Goal: Task Accomplishment & Management: Use online tool/utility

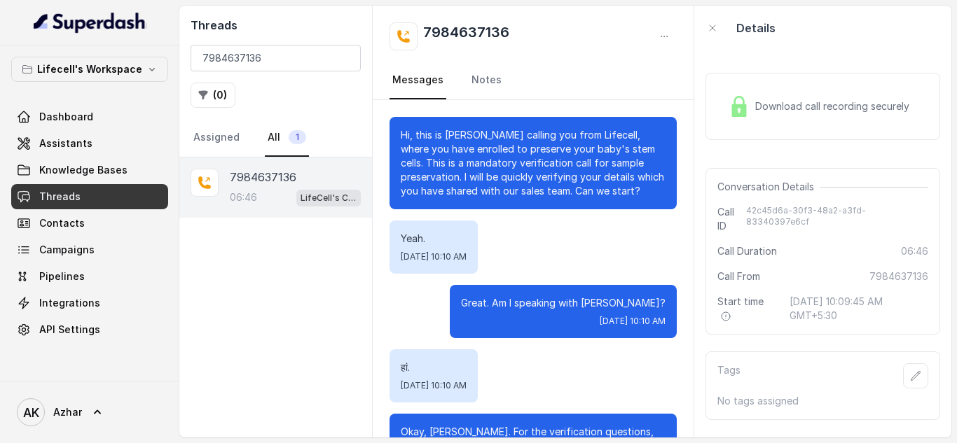
scroll to position [4511, 0]
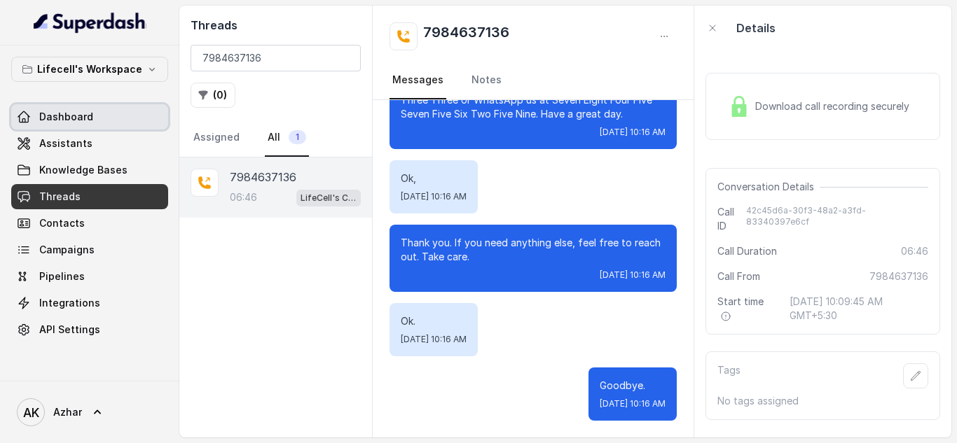
click at [82, 113] on span "Dashboard" at bounding box center [66, 117] width 54 height 14
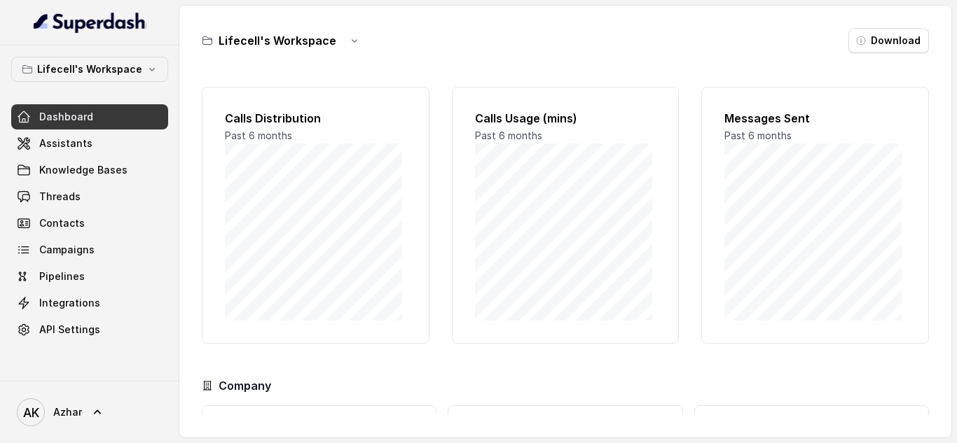
scroll to position [125, 0]
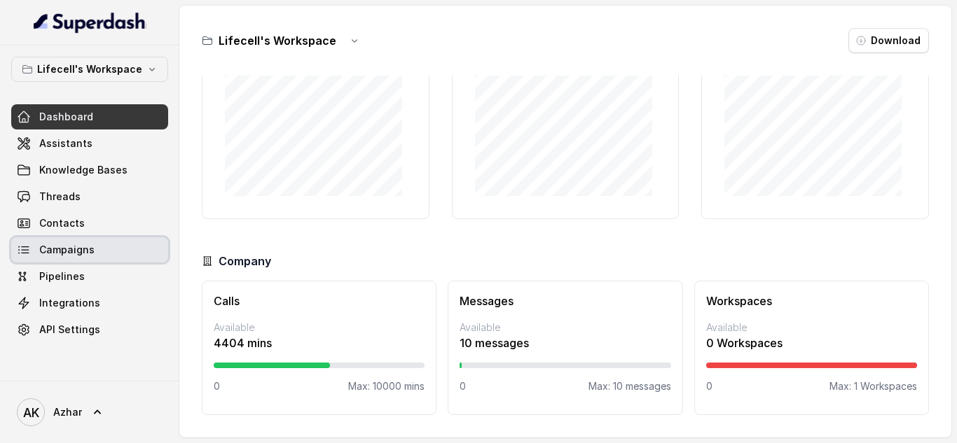
click at [34, 249] on link "Campaigns" at bounding box center [89, 249] width 157 height 25
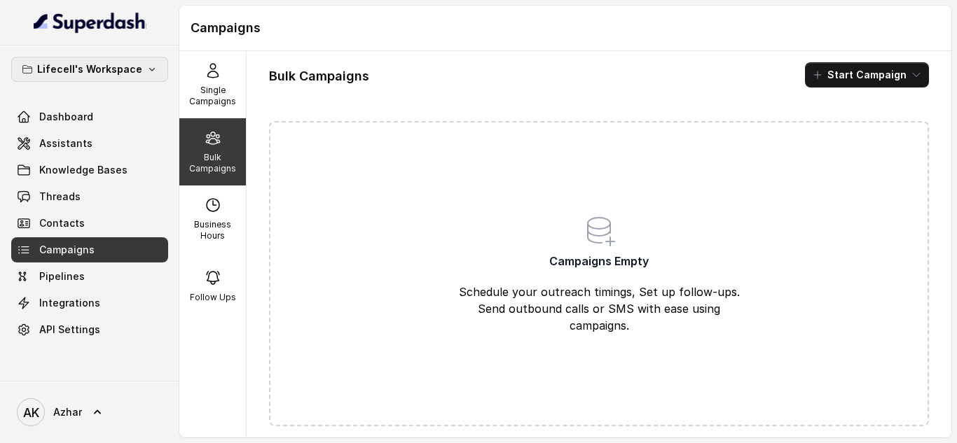
click at [91, 67] on p "Lifecell's Workspace" at bounding box center [89, 69] width 105 height 17
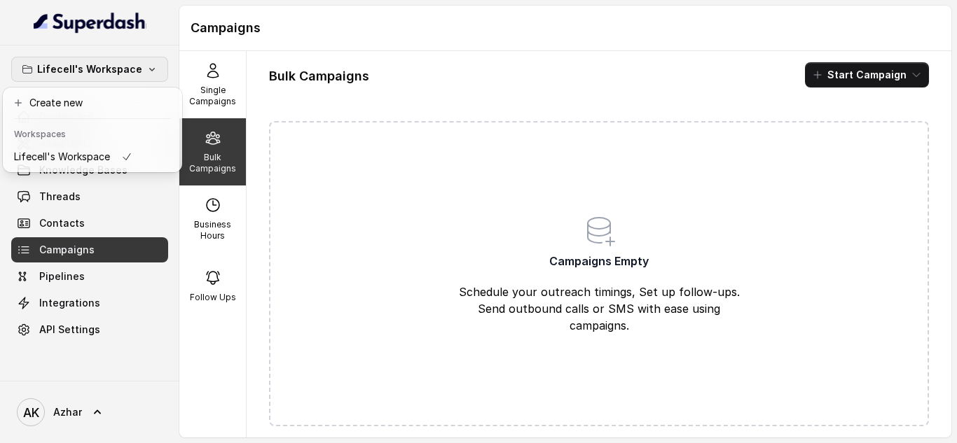
click at [107, 344] on div "Lifecell's Workspace Dashboard Assistants Knowledge Bases Threads Contacts Camp…" at bounding box center [89, 213] width 179 height 335
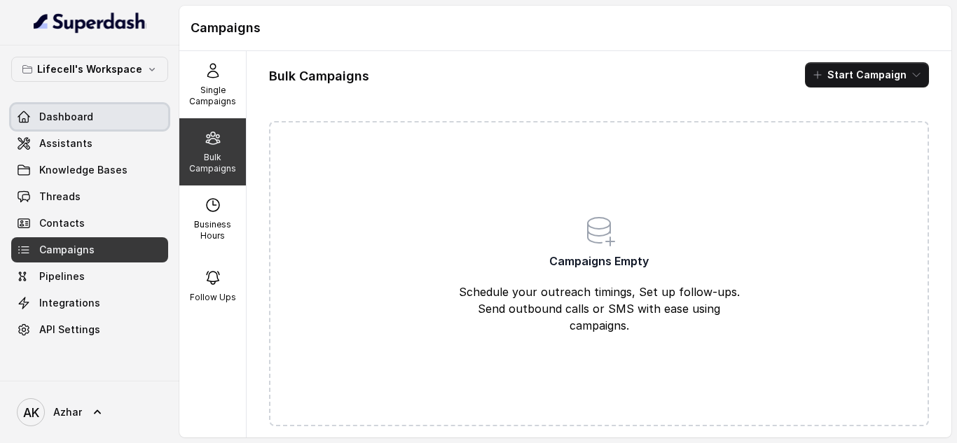
click at [101, 116] on link "Dashboard" at bounding box center [89, 116] width 157 height 25
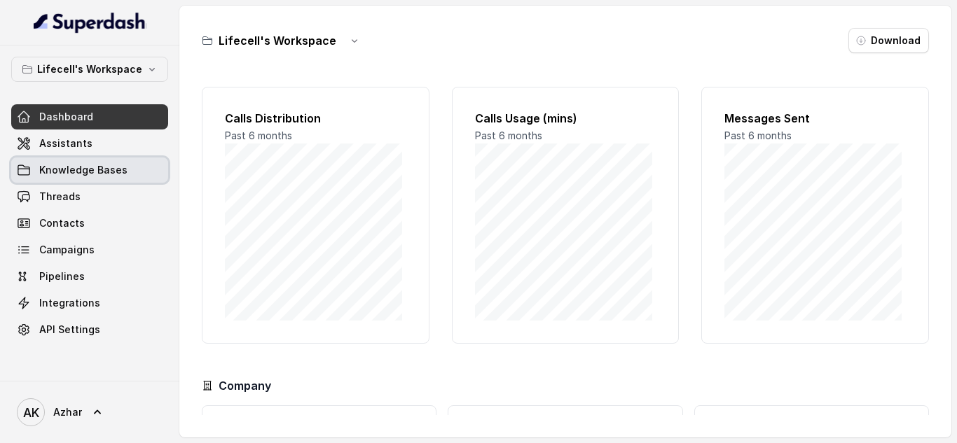
click at [85, 167] on span "Knowledge Bases" at bounding box center [83, 170] width 88 height 14
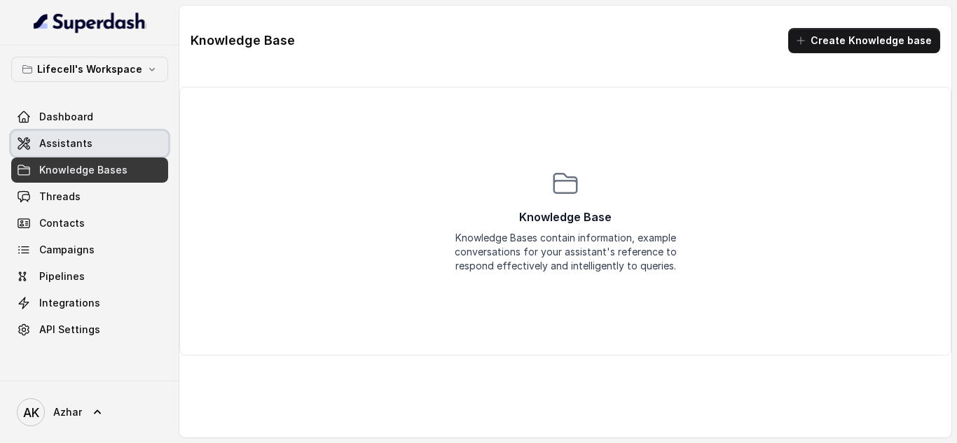
click at [85, 151] on link "Assistants" at bounding box center [89, 143] width 157 height 25
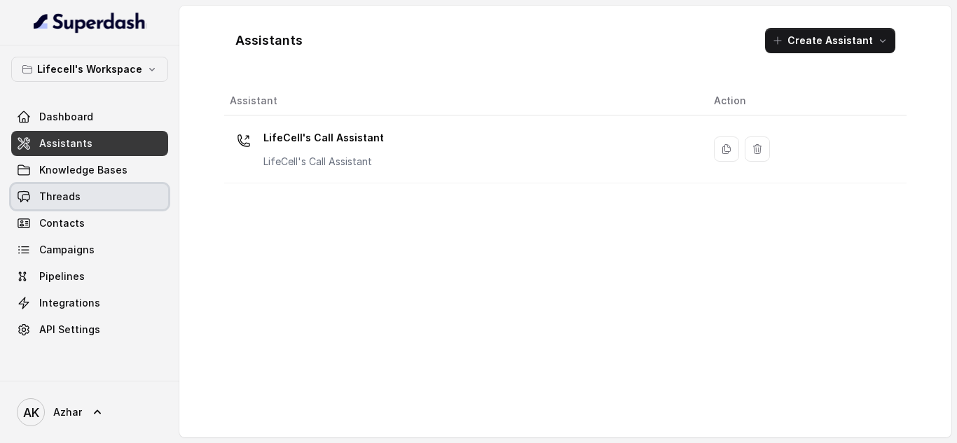
click at [70, 195] on span "Threads" at bounding box center [59, 197] width 41 height 14
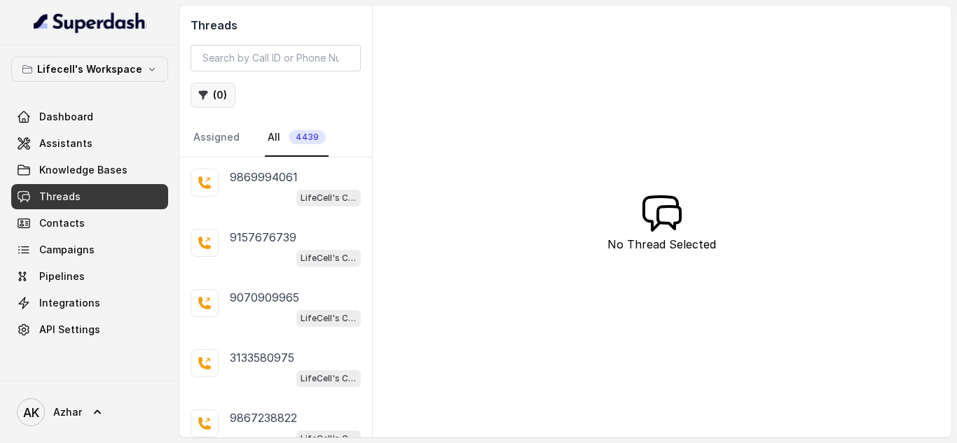
click at [211, 91] on button "( 0 )" at bounding box center [212, 95] width 45 height 25
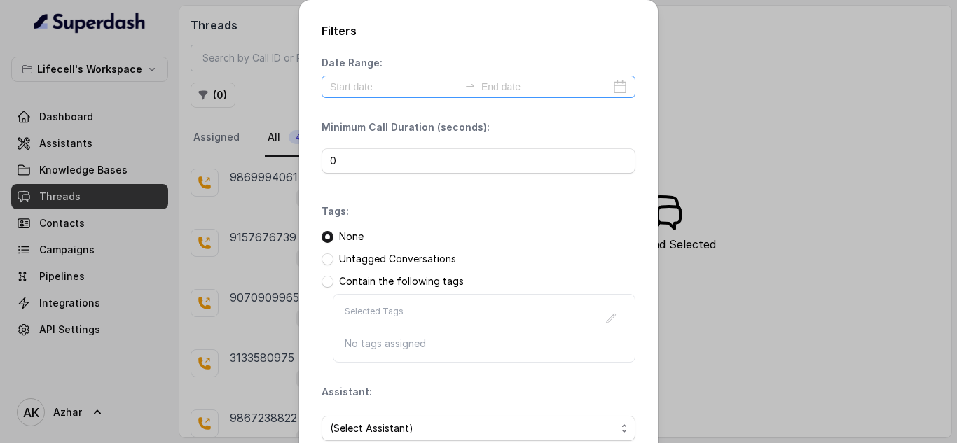
click at [611, 89] on div at bounding box center [478, 87] width 314 height 22
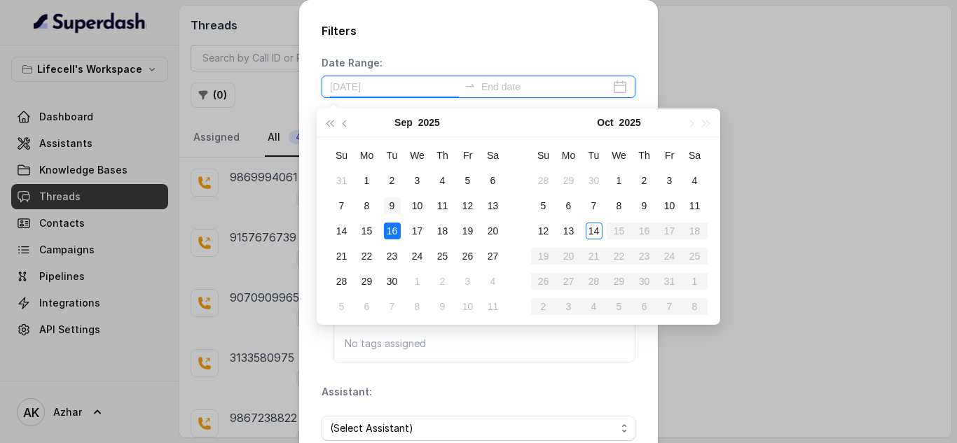
type input "[DATE]"
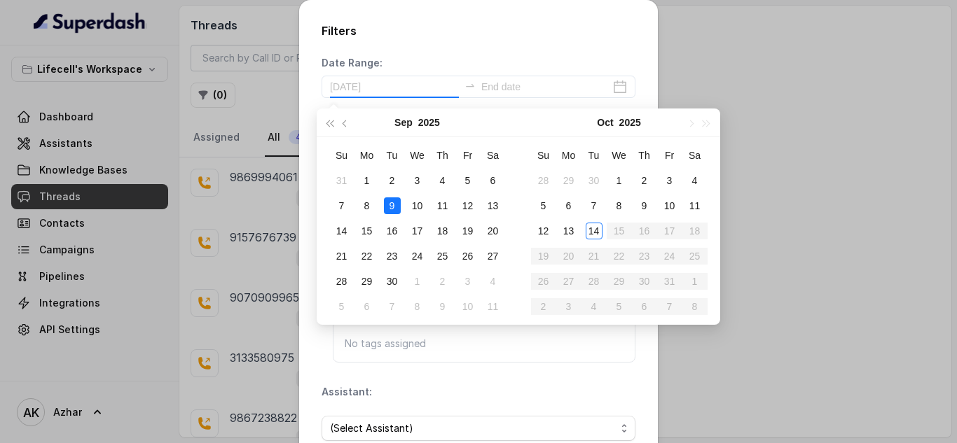
click at [388, 208] on div "9" at bounding box center [392, 205] width 17 height 17
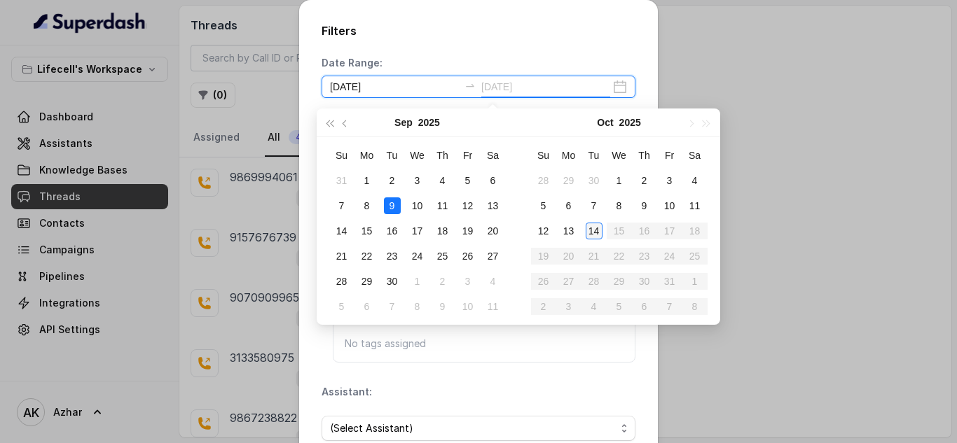
type input "[DATE]"
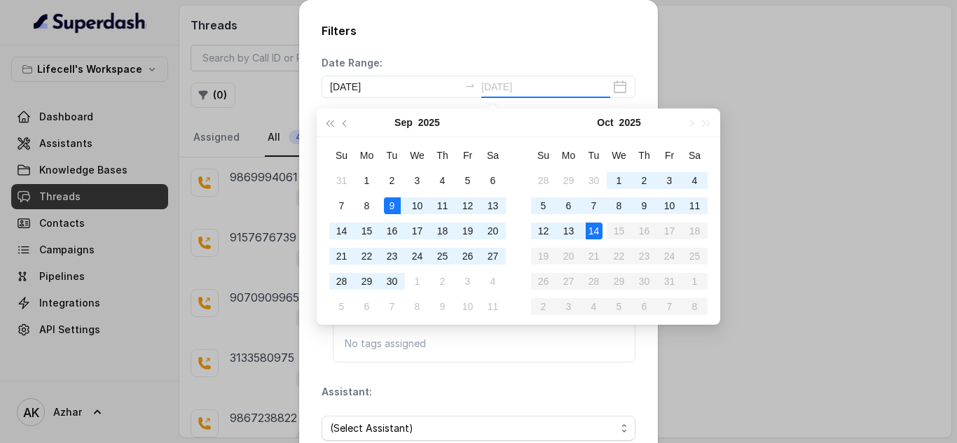
click at [596, 236] on div "14" at bounding box center [593, 231] width 17 height 17
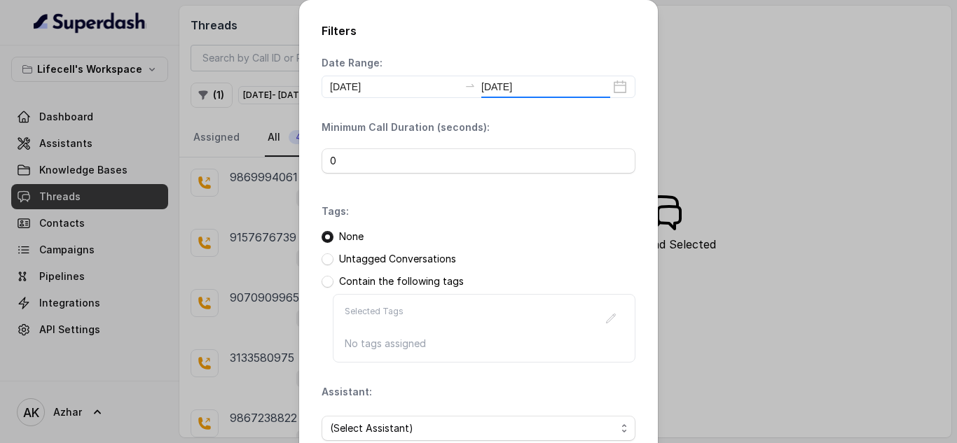
type input "[DATE]"
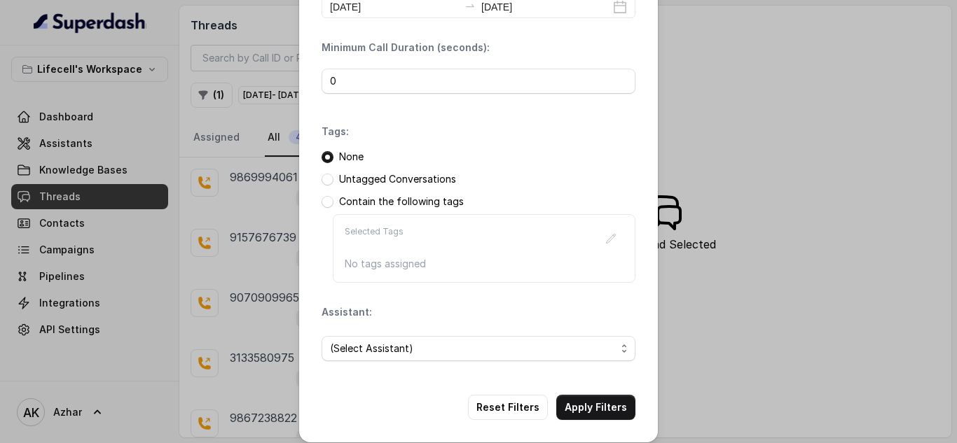
scroll to position [81, 0]
click at [324, 203] on span at bounding box center [327, 201] width 12 height 12
click at [478, 352] on span "(Select Assistant)" at bounding box center [473, 348] width 286 height 17
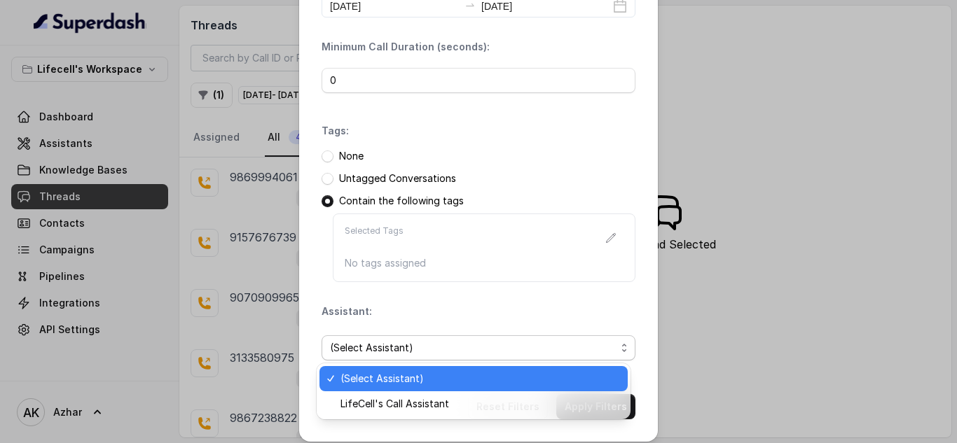
click at [478, 352] on span "(Select Assistant)" at bounding box center [473, 348] width 286 height 17
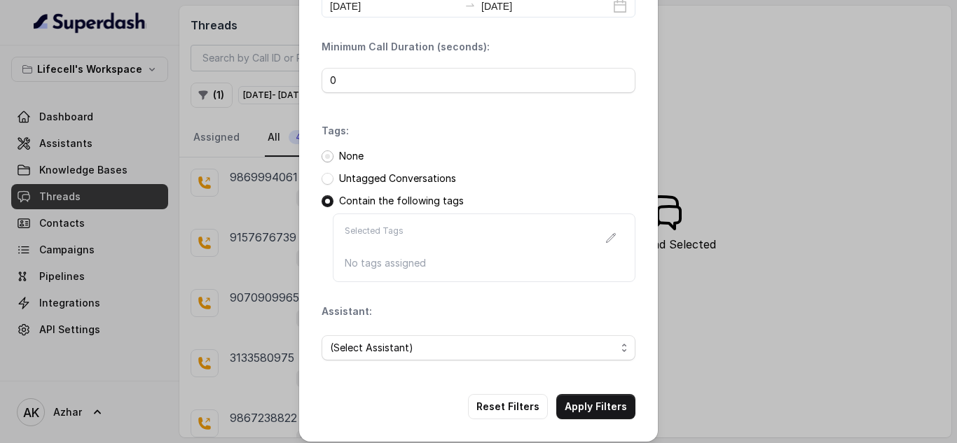
click at [323, 157] on span at bounding box center [327, 157] width 12 height 12
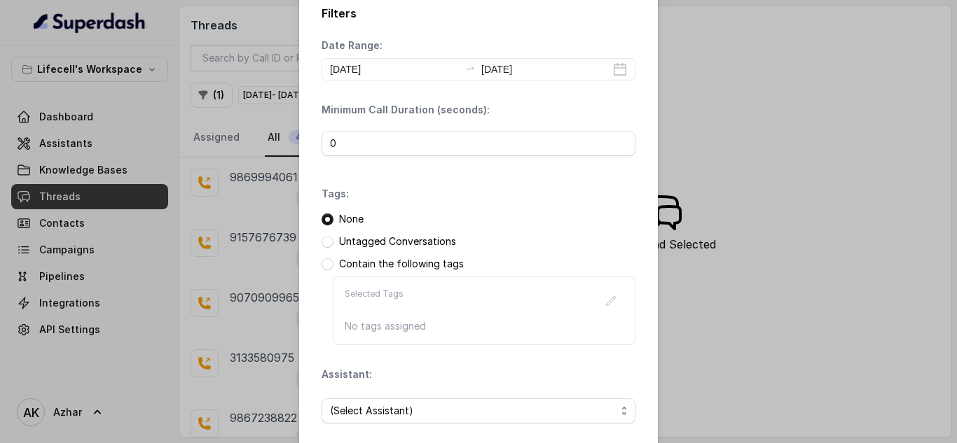
scroll to position [0, 0]
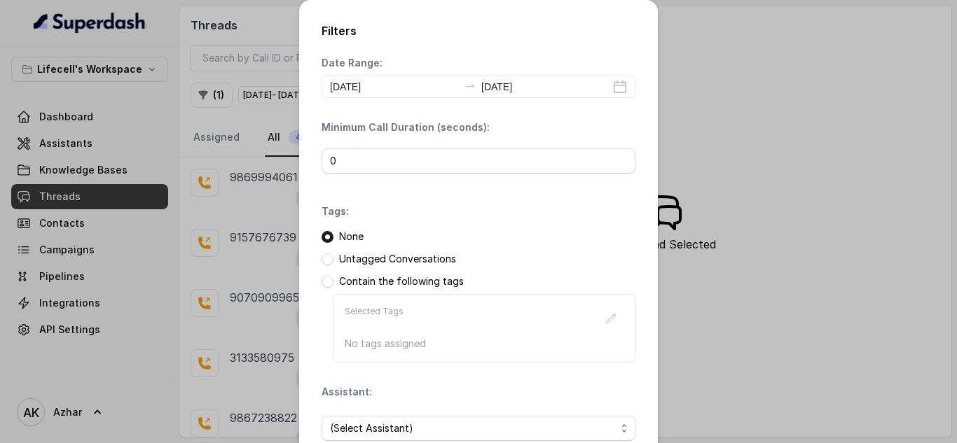
click at [257, 78] on div "Filters Date Range: [DATE] [DATE] Minimum Call Duration (seconds): 0 Tags: None…" at bounding box center [478, 221] width 957 height 443
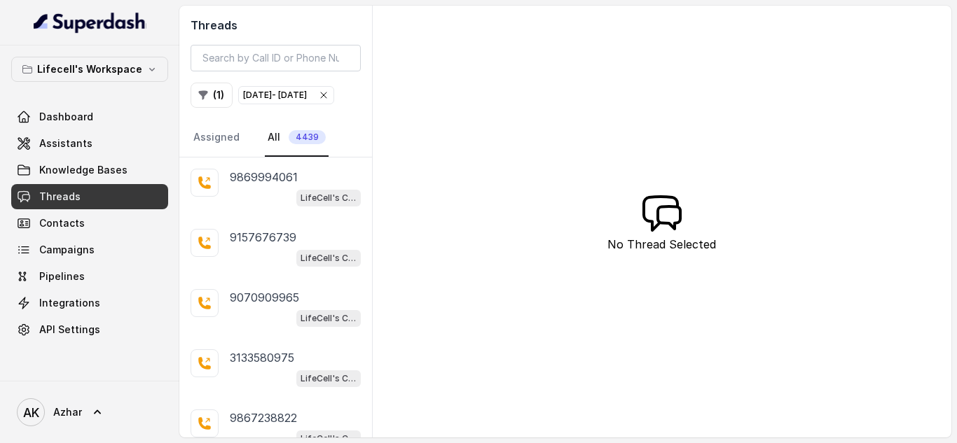
click at [323, 101] on icon "button" at bounding box center [323, 95] width 11 height 11
drag, startPoint x: 368, startPoint y: 117, endPoint x: 401, endPoint y: 119, distance: 32.3
click at [401, 119] on div "Threads ( 0 ) Assigned All [PHONE_NUMBER] LifeCell's Call Assistant [PHONE_NUMB…" at bounding box center [565, 222] width 772 height 432
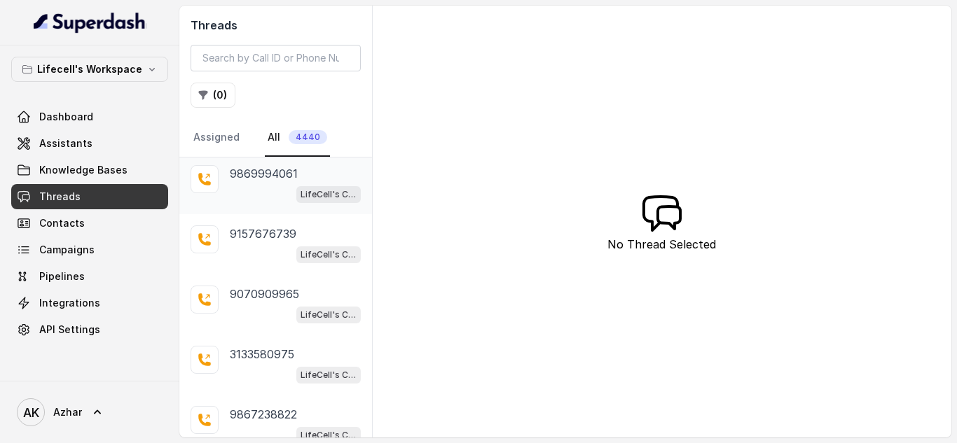
scroll to position [64, 0]
click at [71, 228] on span "Contacts" at bounding box center [62, 223] width 46 height 14
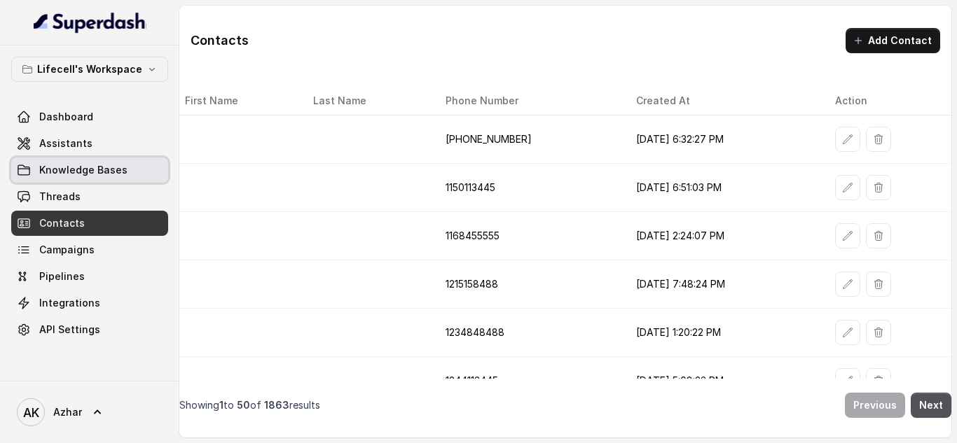
click at [71, 177] on link "Knowledge Bases" at bounding box center [89, 170] width 157 height 25
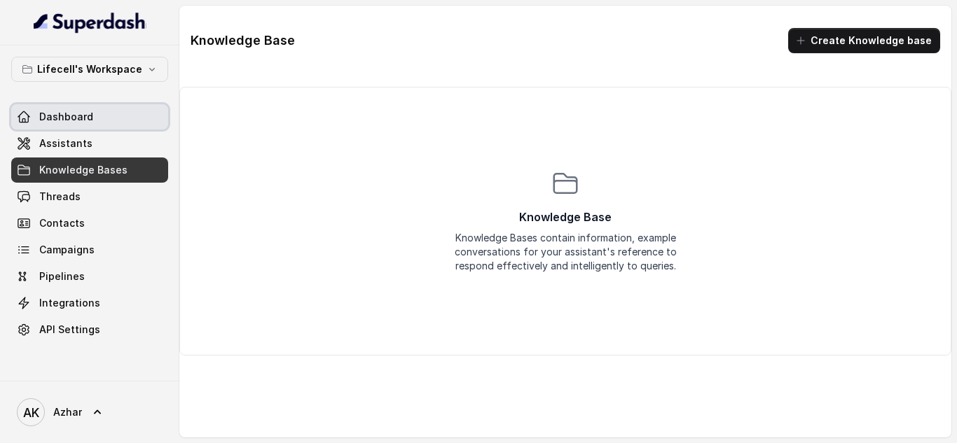
click at [64, 116] on span "Dashboard" at bounding box center [66, 117] width 54 height 14
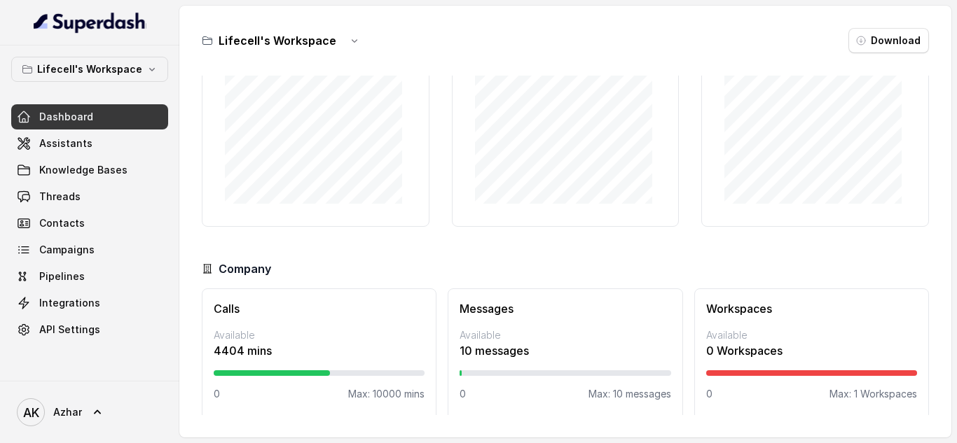
scroll to position [125, 0]
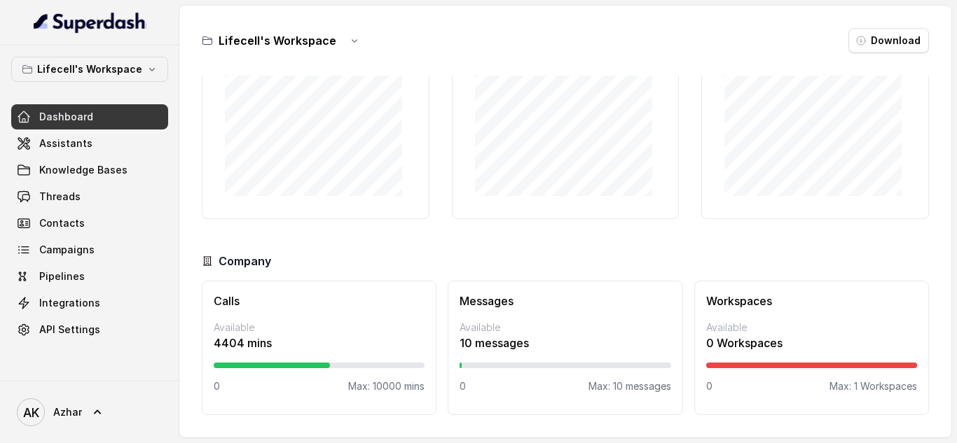
click at [531, 420] on div "Lifecell's Workspace Download Calls Distribution Past 6 months Calls Usage (min…" at bounding box center [565, 222] width 772 height 432
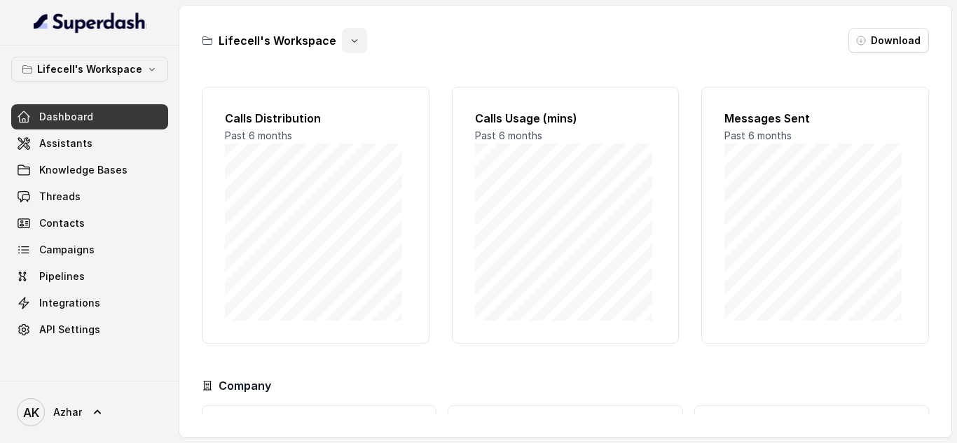
click at [349, 35] on icon "button" at bounding box center [354, 40] width 11 height 11
click at [886, 39] on div "Lifecell's Workspace Download" at bounding box center [565, 40] width 727 height 25
click at [886, 39] on button "Download" at bounding box center [888, 40] width 81 height 25
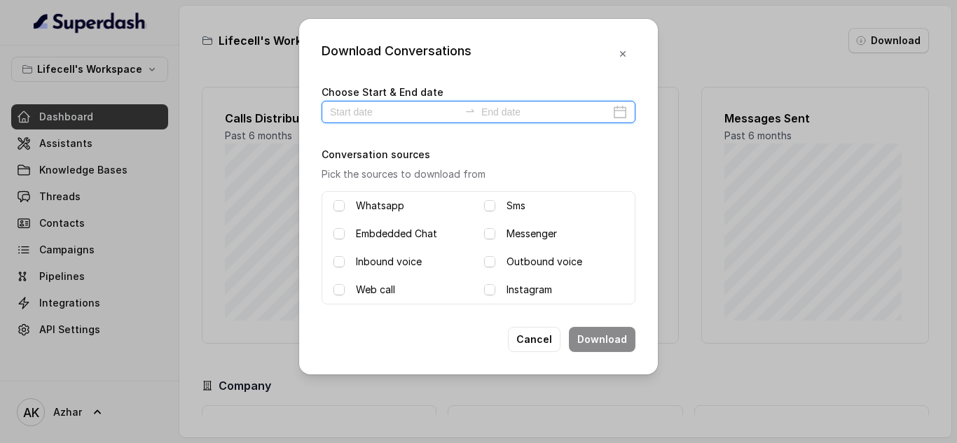
click at [350, 113] on input at bounding box center [394, 111] width 129 height 15
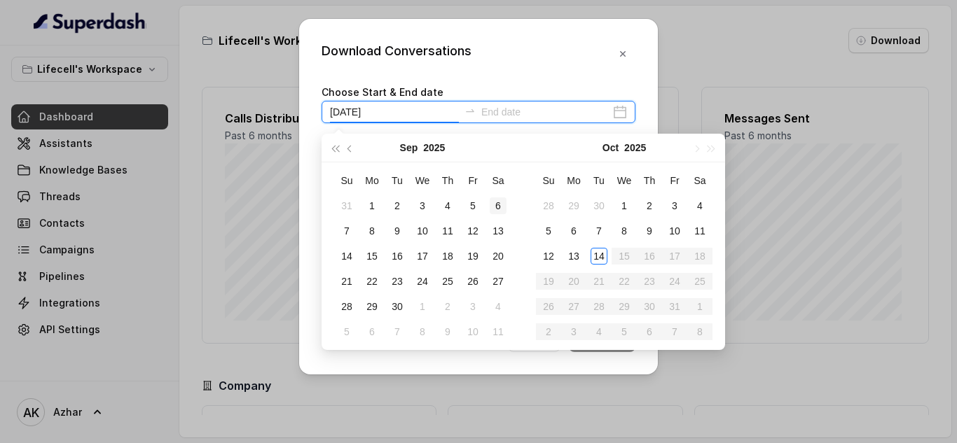
type input "[DATE]"
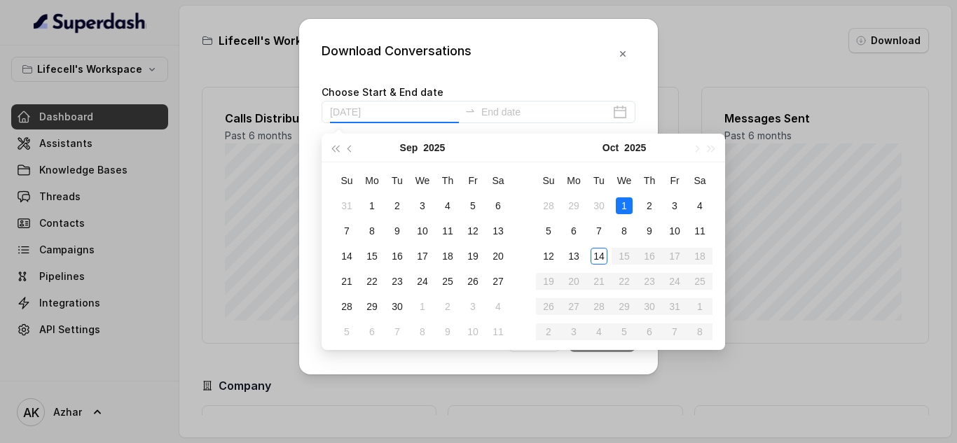
click at [627, 204] on div "1" at bounding box center [624, 205] width 17 height 17
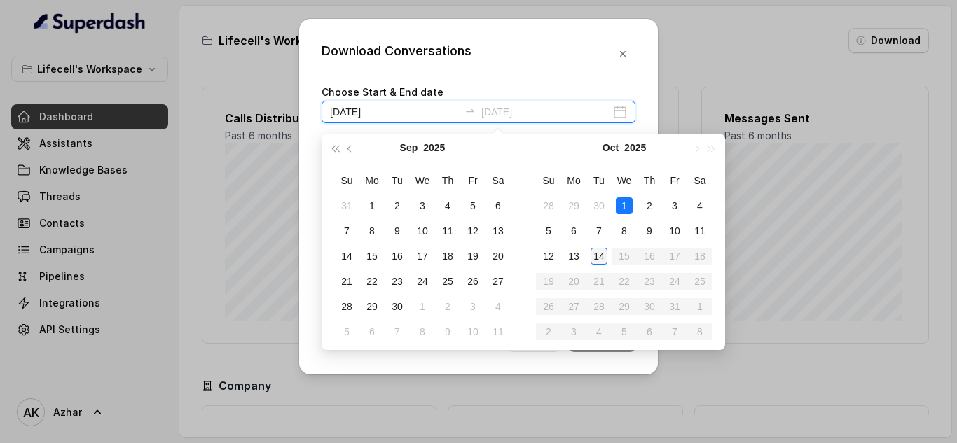
type input "[DATE]"
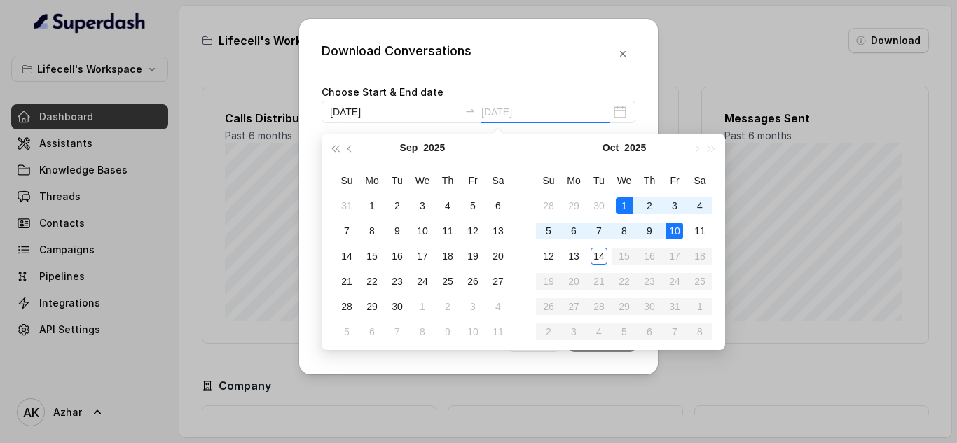
click at [676, 229] on div "10" at bounding box center [674, 231] width 17 height 17
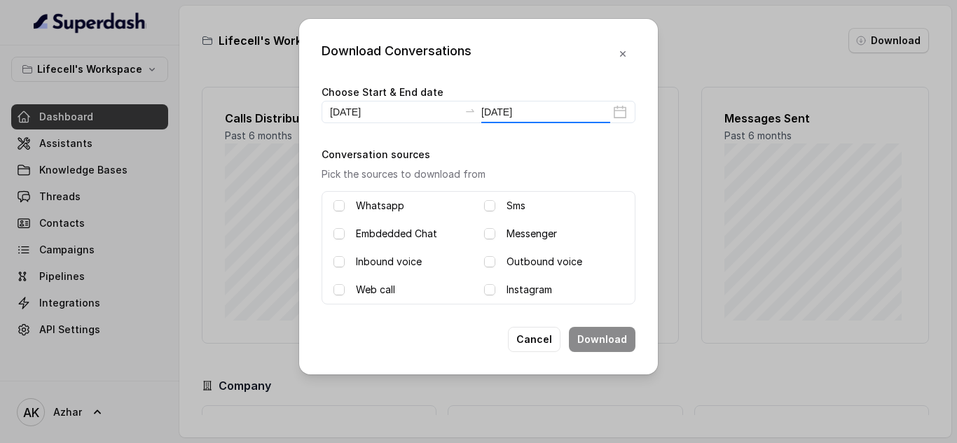
type input "[DATE]"
click at [493, 263] on span at bounding box center [489, 261] width 11 height 11
click at [602, 337] on button "Download" at bounding box center [602, 339] width 67 height 25
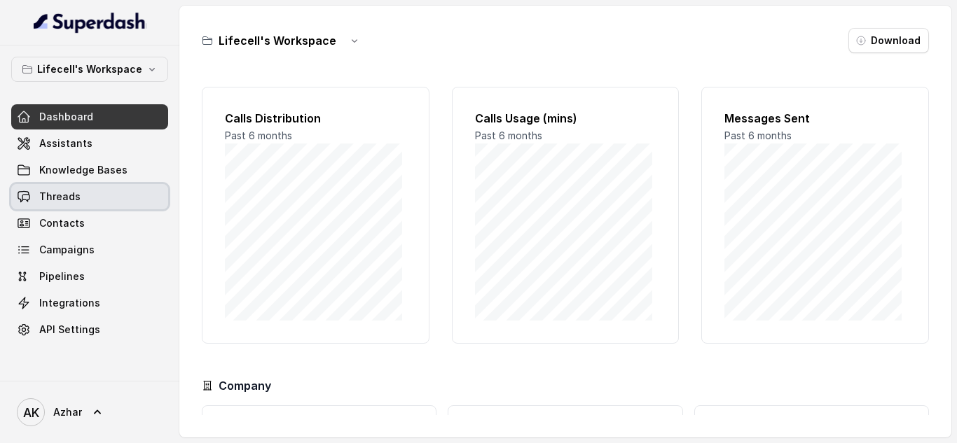
click at [67, 198] on span "Threads" at bounding box center [59, 197] width 41 height 14
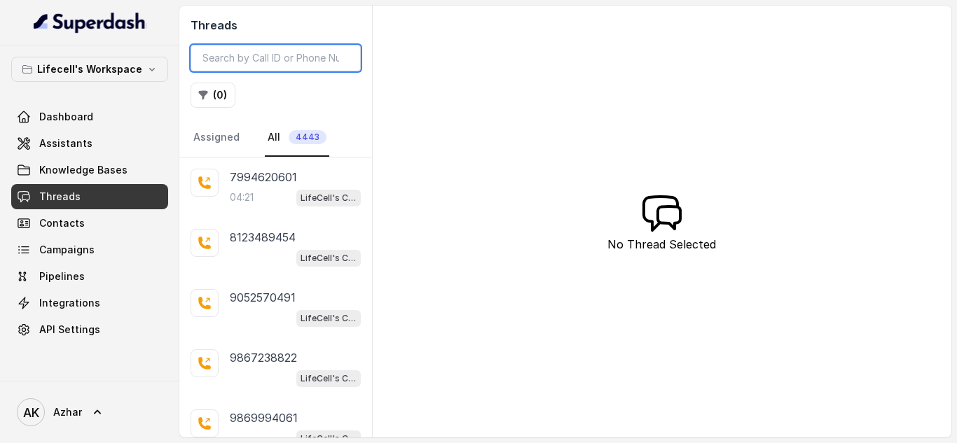
click at [231, 57] on input "search" at bounding box center [275, 58] width 170 height 27
paste input "9823690494"
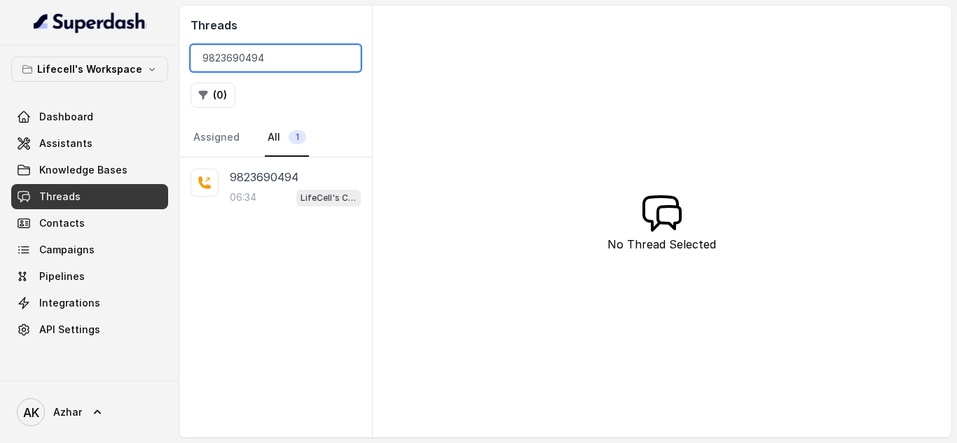
type input "9823690494"
